Goal: Check status: Check status

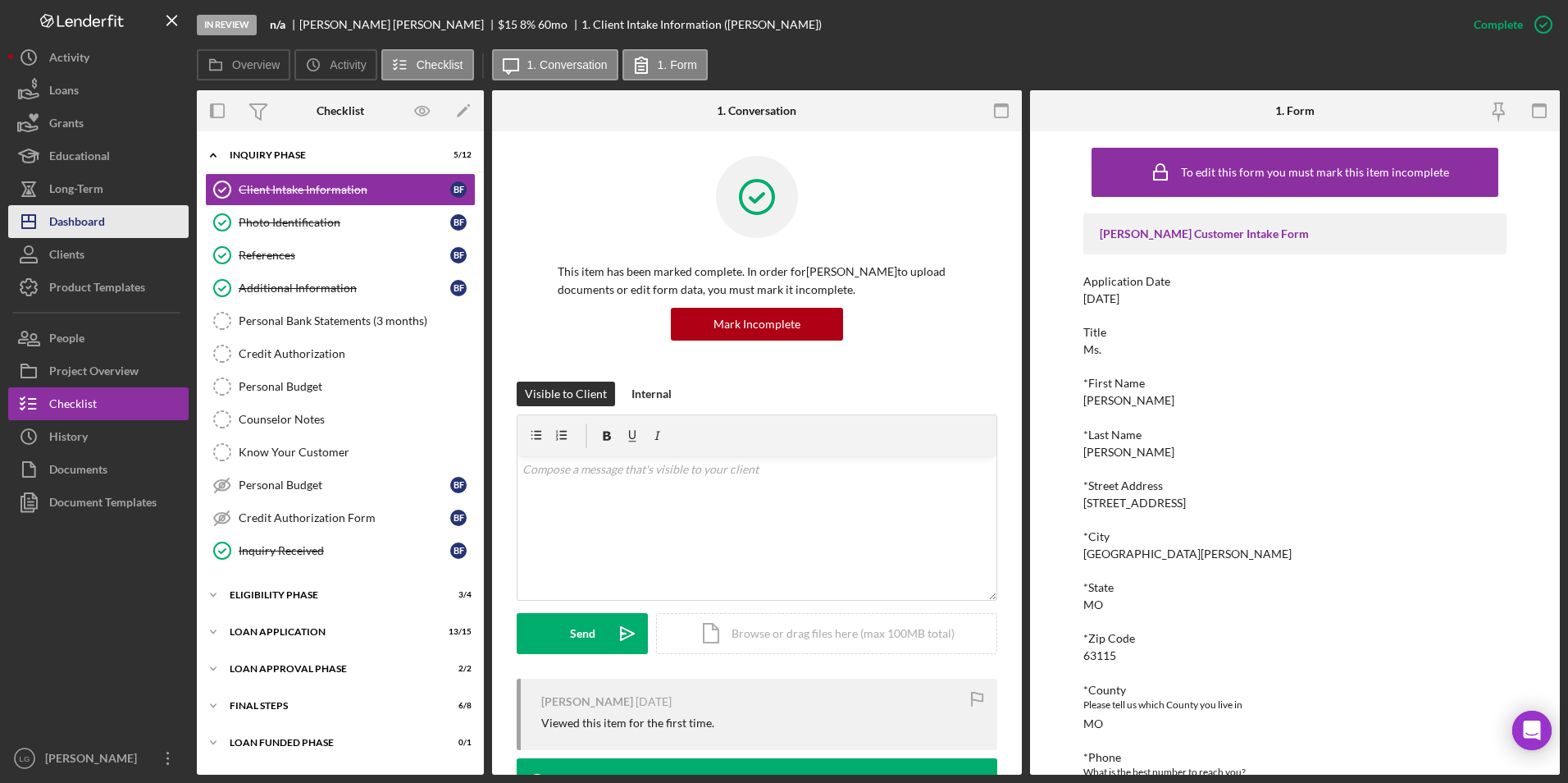
click at [124, 229] on button "Icon/Dashboard Dashboard" at bounding box center [98, 221] width 180 height 32
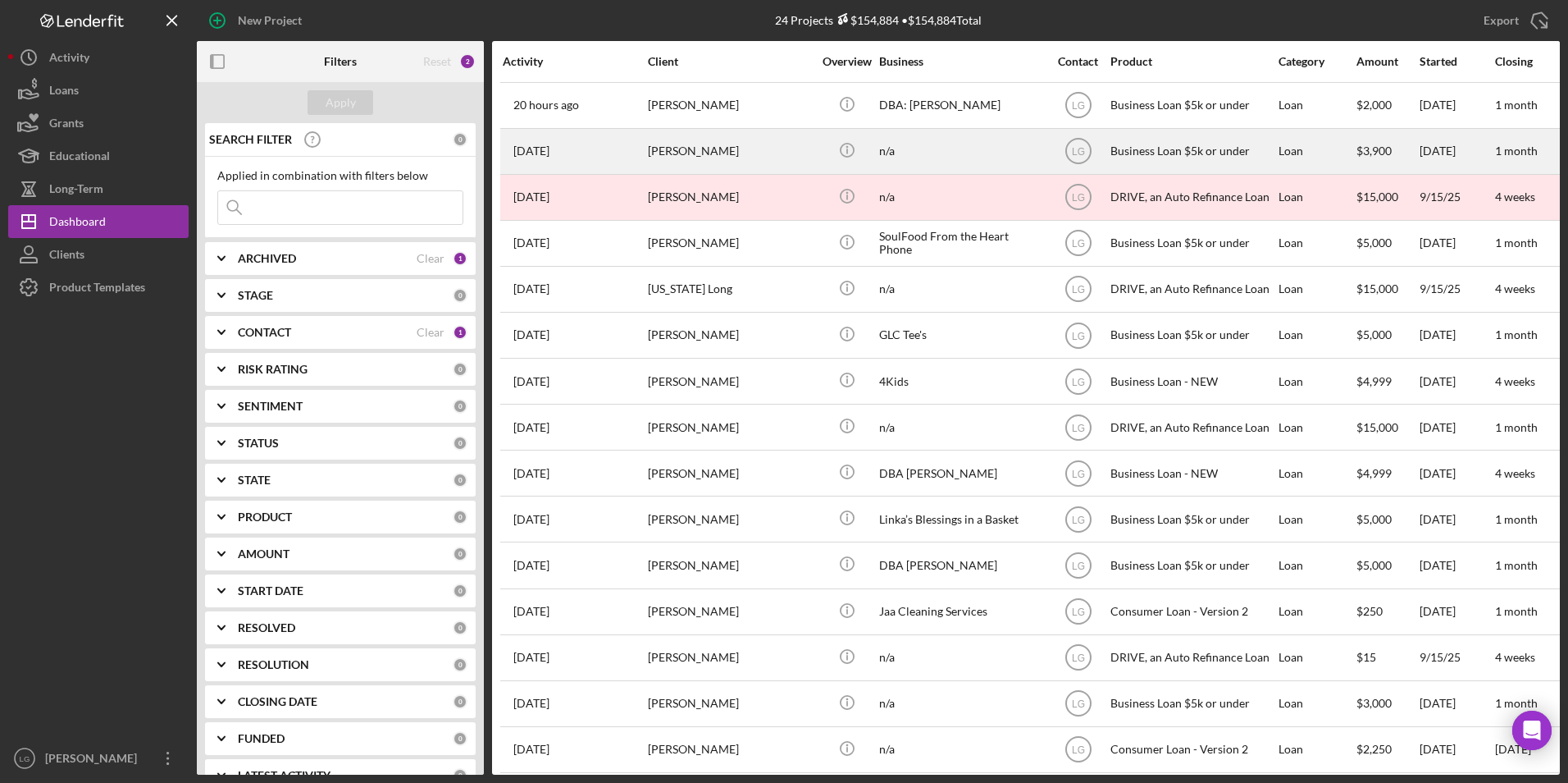
click at [691, 153] on div "[PERSON_NAME]" at bounding box center [730, 151] width 164 height 43
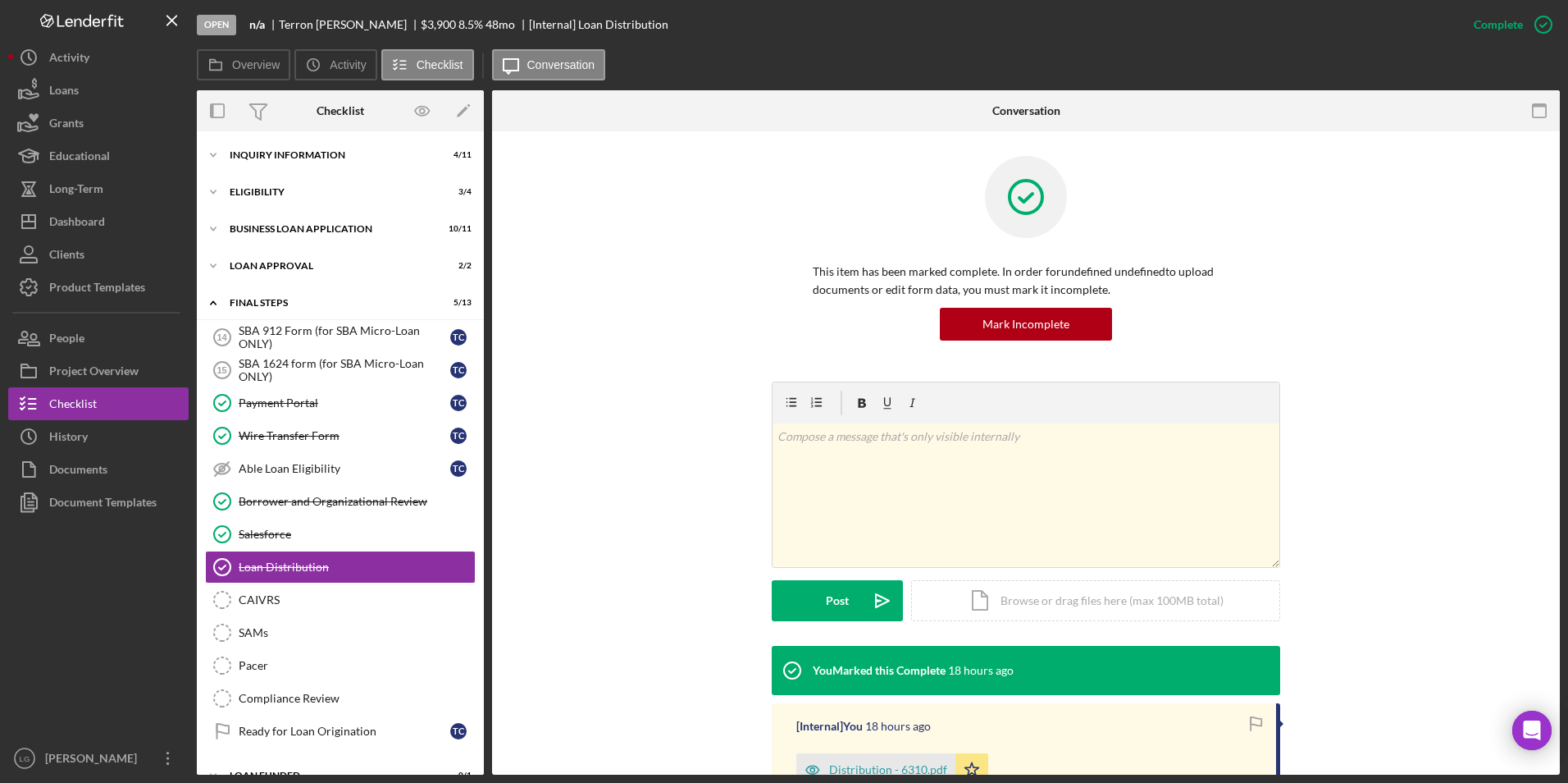
scroll to position [25, 0]
